Goal: Task Accomplishment & Management: Manage account settings

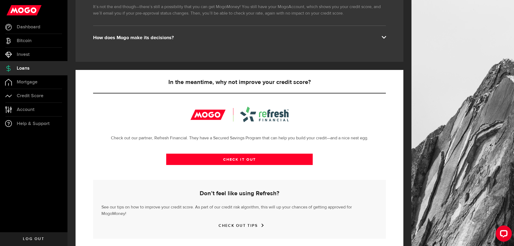
scroll to position [119, 0]
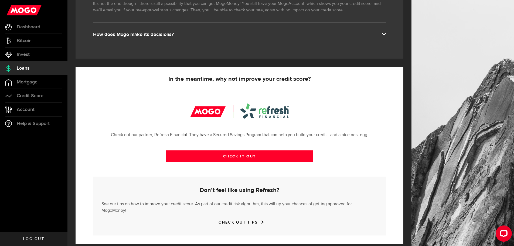
click at [276, 110] on div at bounding box center [240, 110] width 98 height 15
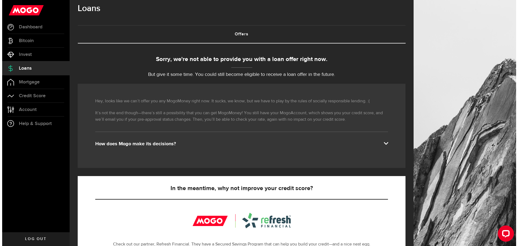
scroll to position [0, 0]
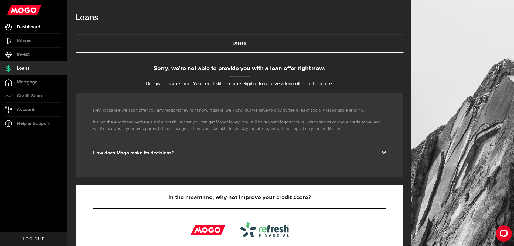
click at [22, 25] on span "Dashboard" at bounding box center [28, 27] width 23 height 5
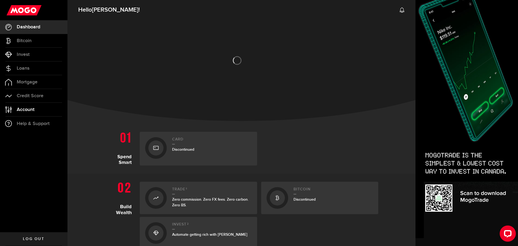
click at [25, 110] on span "Account" at bounding box center [26, 109] width 18 height 5
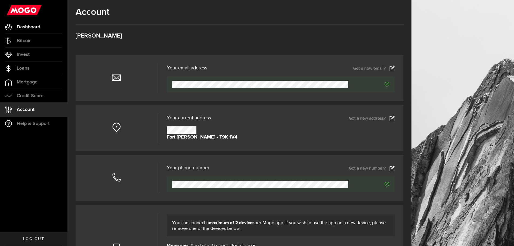
click at [22, 25] on span "Dashboard" at bounding box center [28, 27] width 23 height 5
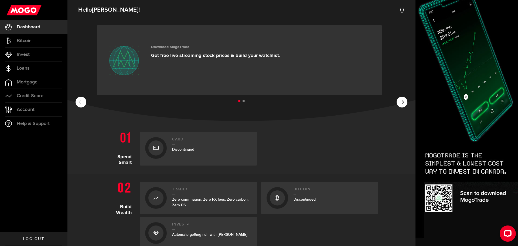
click at [400, 10] on icon at bounding box center [402, 9] width 5 height 5
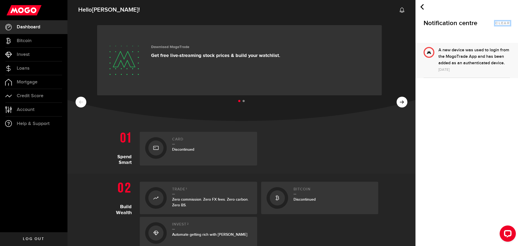
click at [504, 23] on button "clear" at bounding box center [503, 23] width 15 height 4
click at [403, 9] on icon at bounding box center [402, 9] width 5 height 5
click at [21, 6] on use at bounding box center [23, 10] width 35 height 10
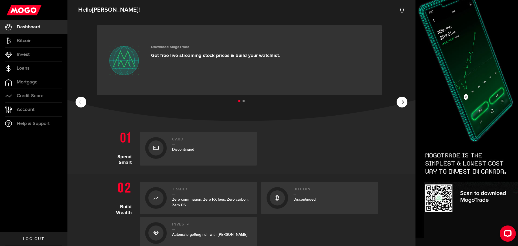
click at [21, 7] on use at bounding box center [23, 10] width 35 height 10
click at [33, 236] on link "Log out" at bounding box center [34, 239] width 68 height 14
